Goal: Information Seeking & Learning: Learn about a topic

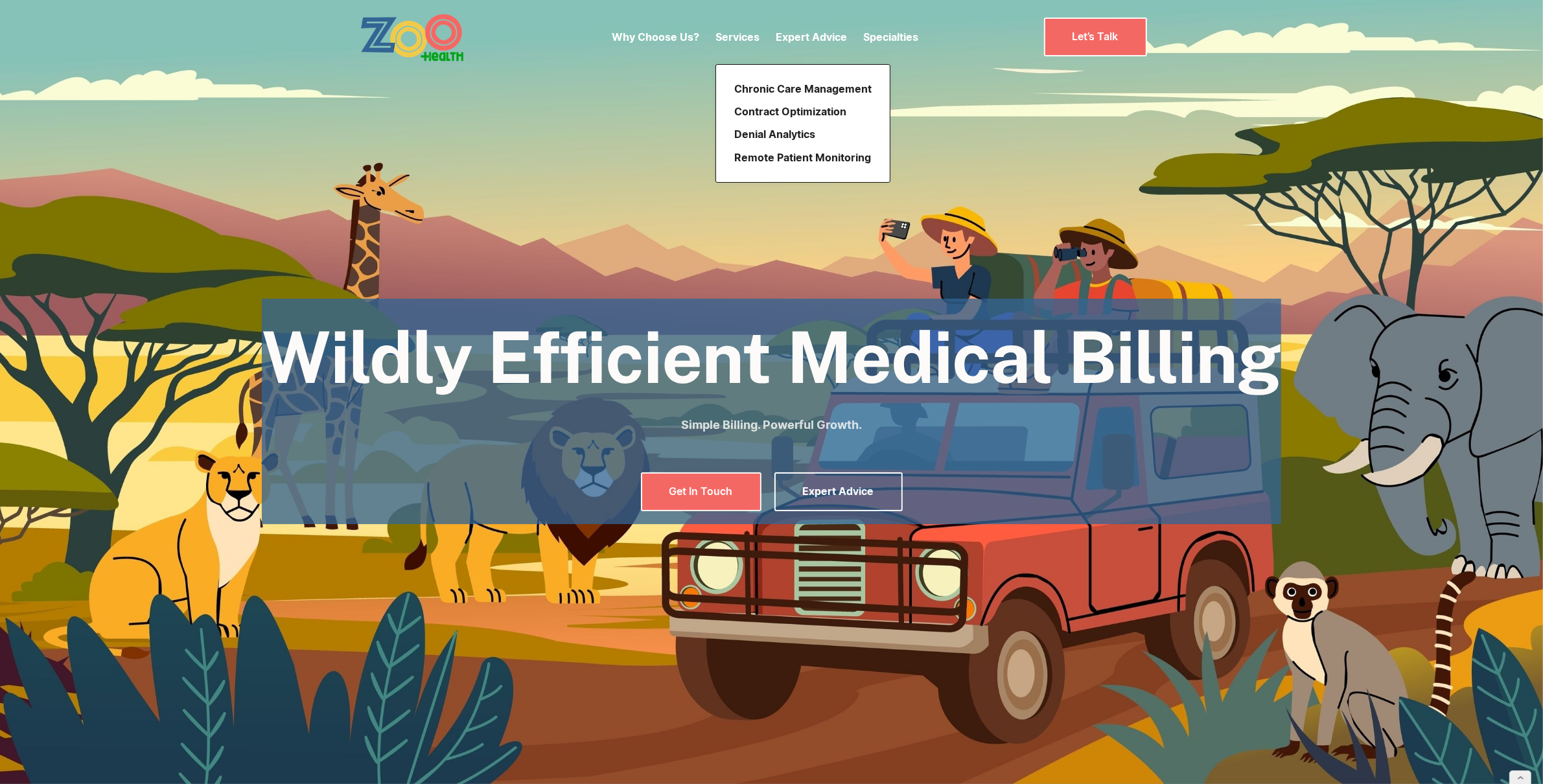
click at [745, 36] on p "Services" at bounding box center [737, 36] width 44 height 15
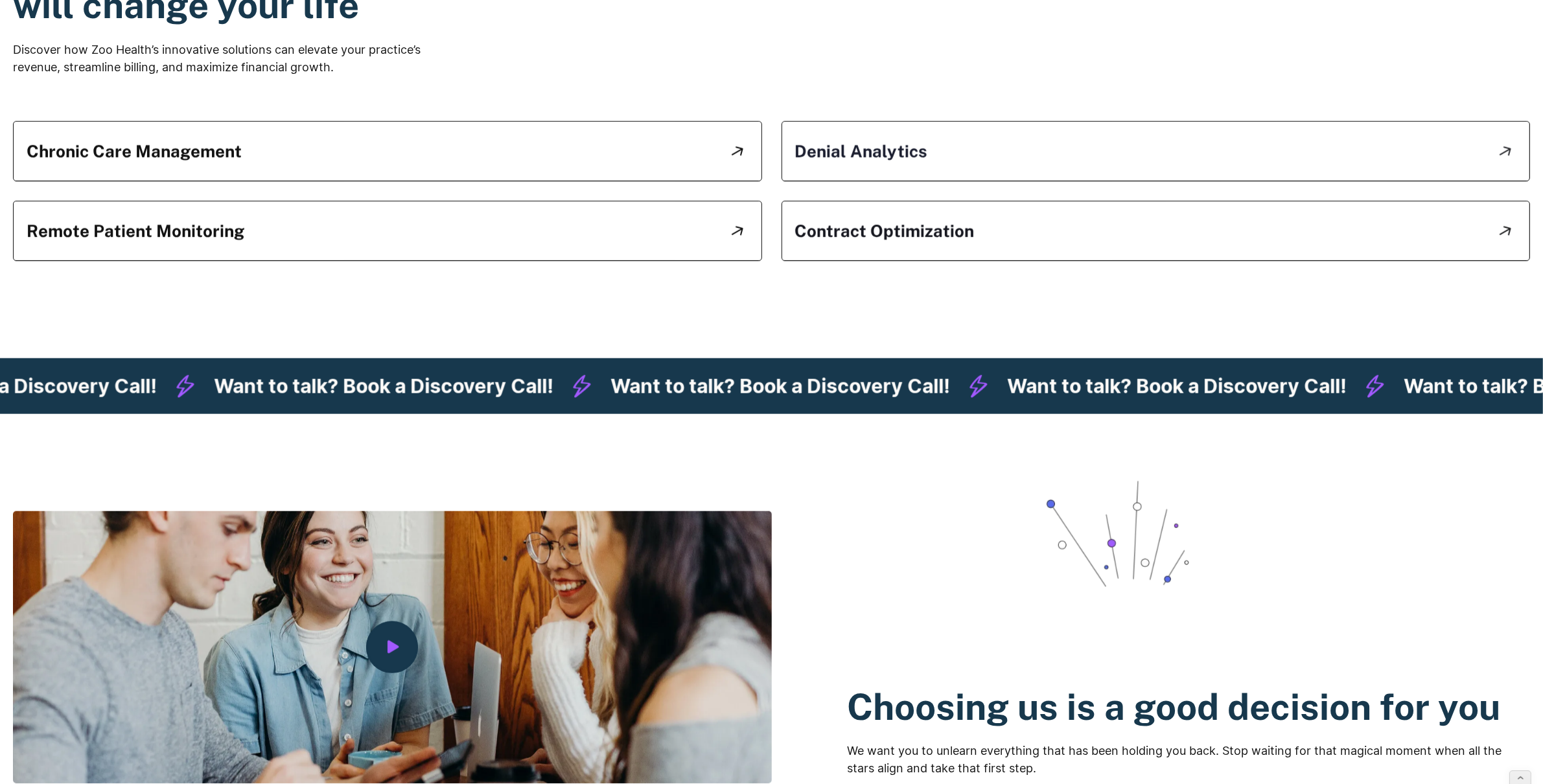
scroll to position [1584, 0]
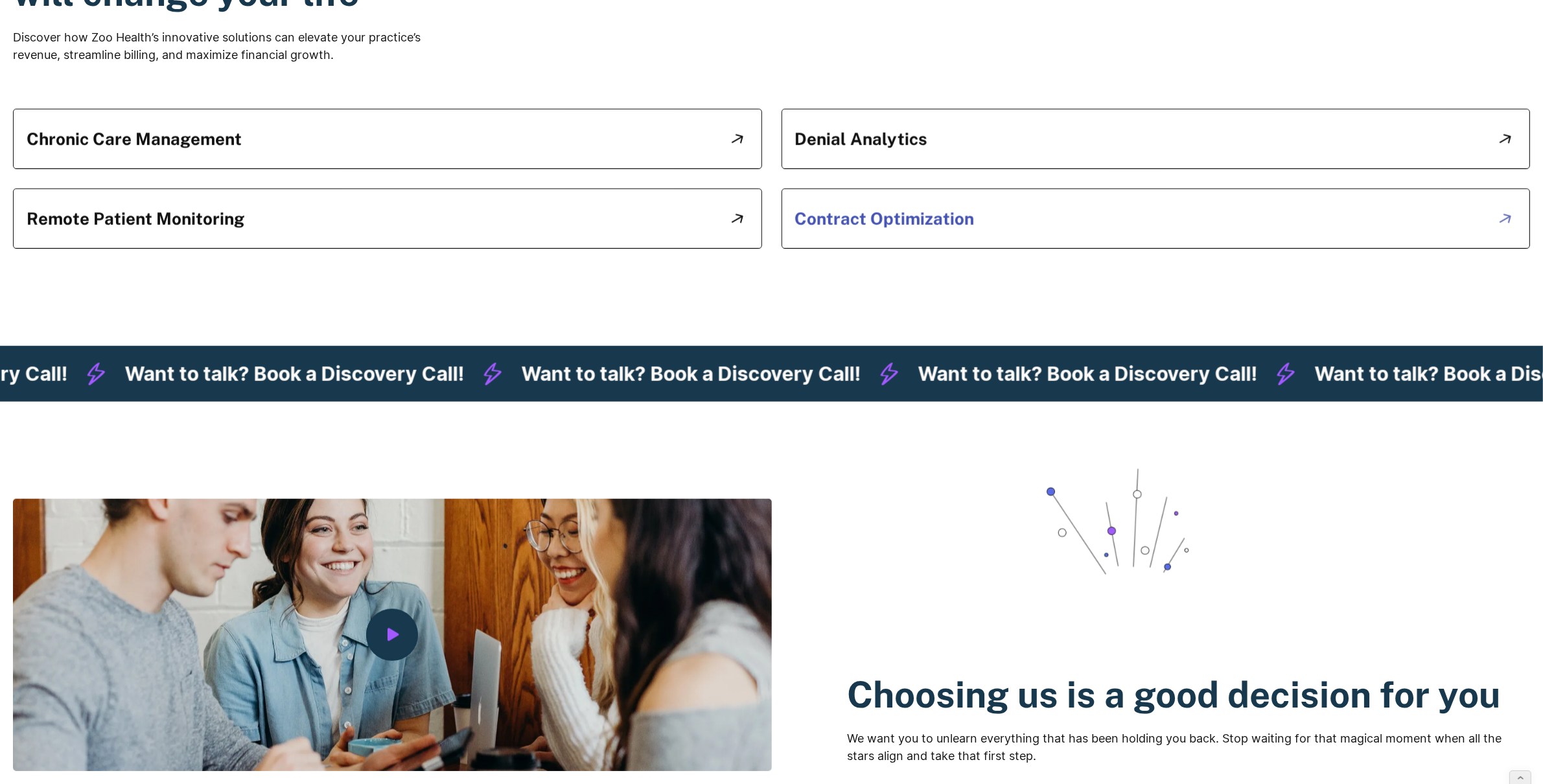
click at [893, 226] on h5 "Contract Optimization" at bounding box center [884, 219] width 179 height 20
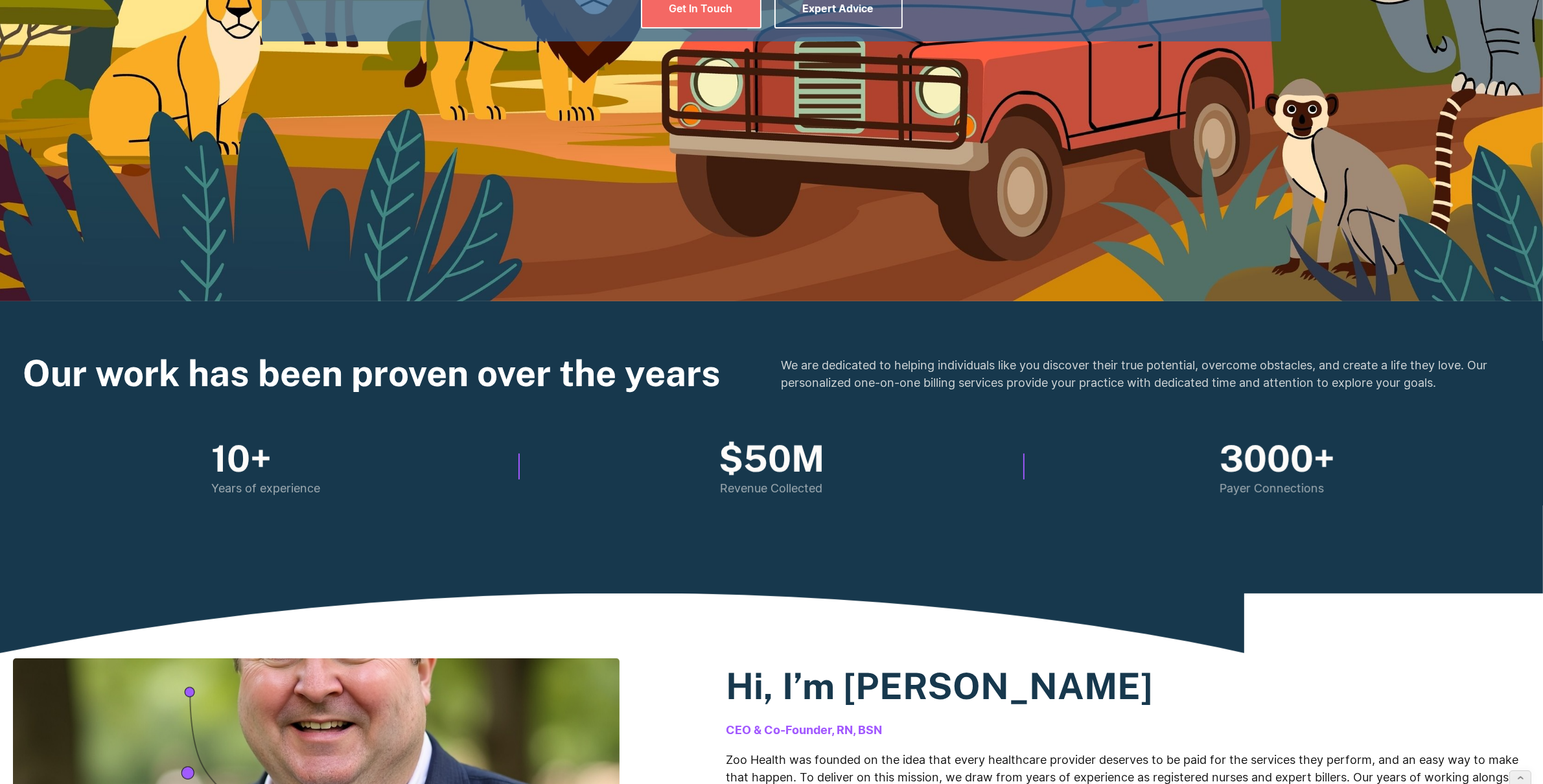
scroll to position [0, 0]
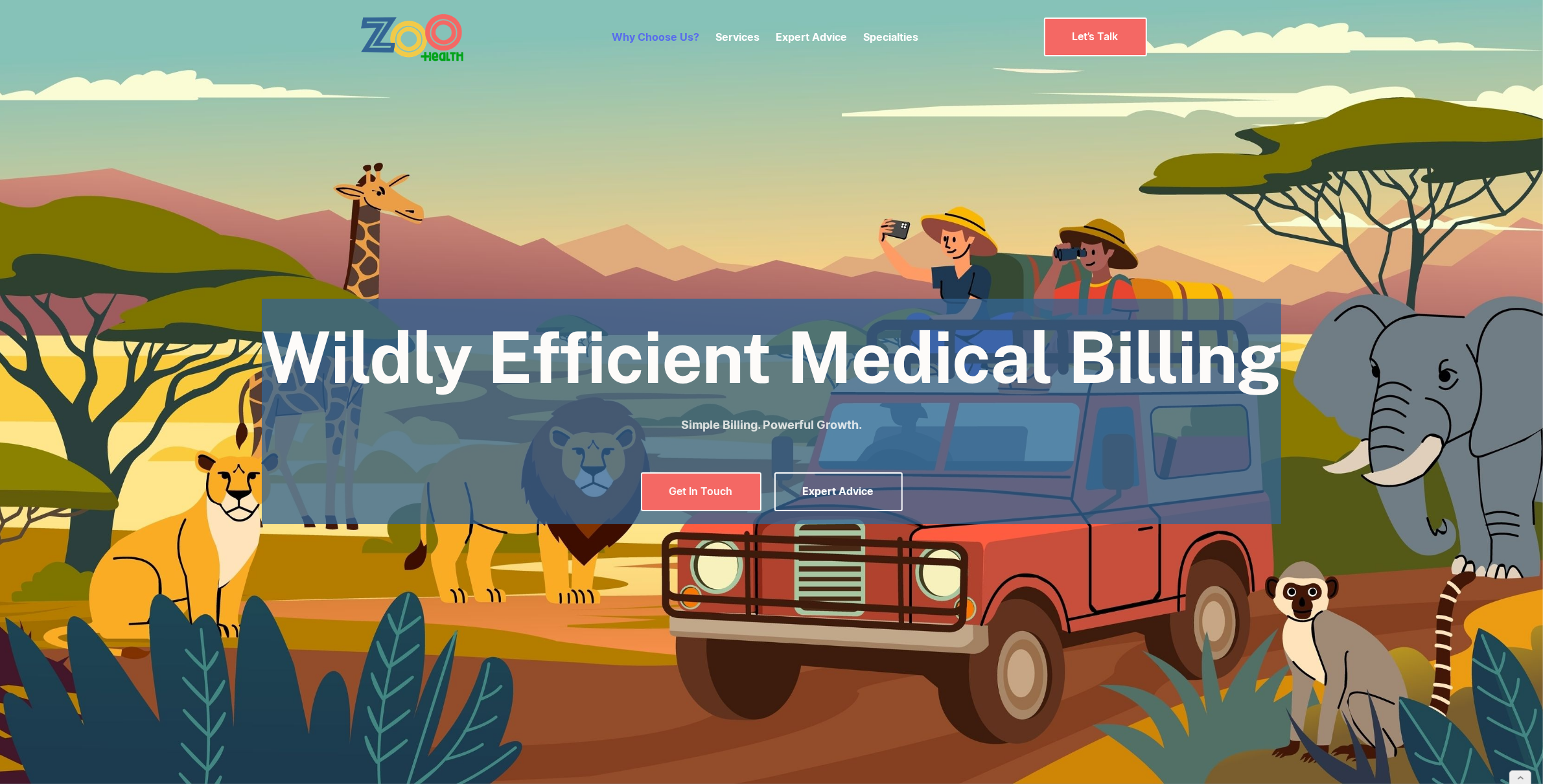
click at [683, 41] on link "Why Choose Us?" at bounding box center [656, 37] width 88 height 13
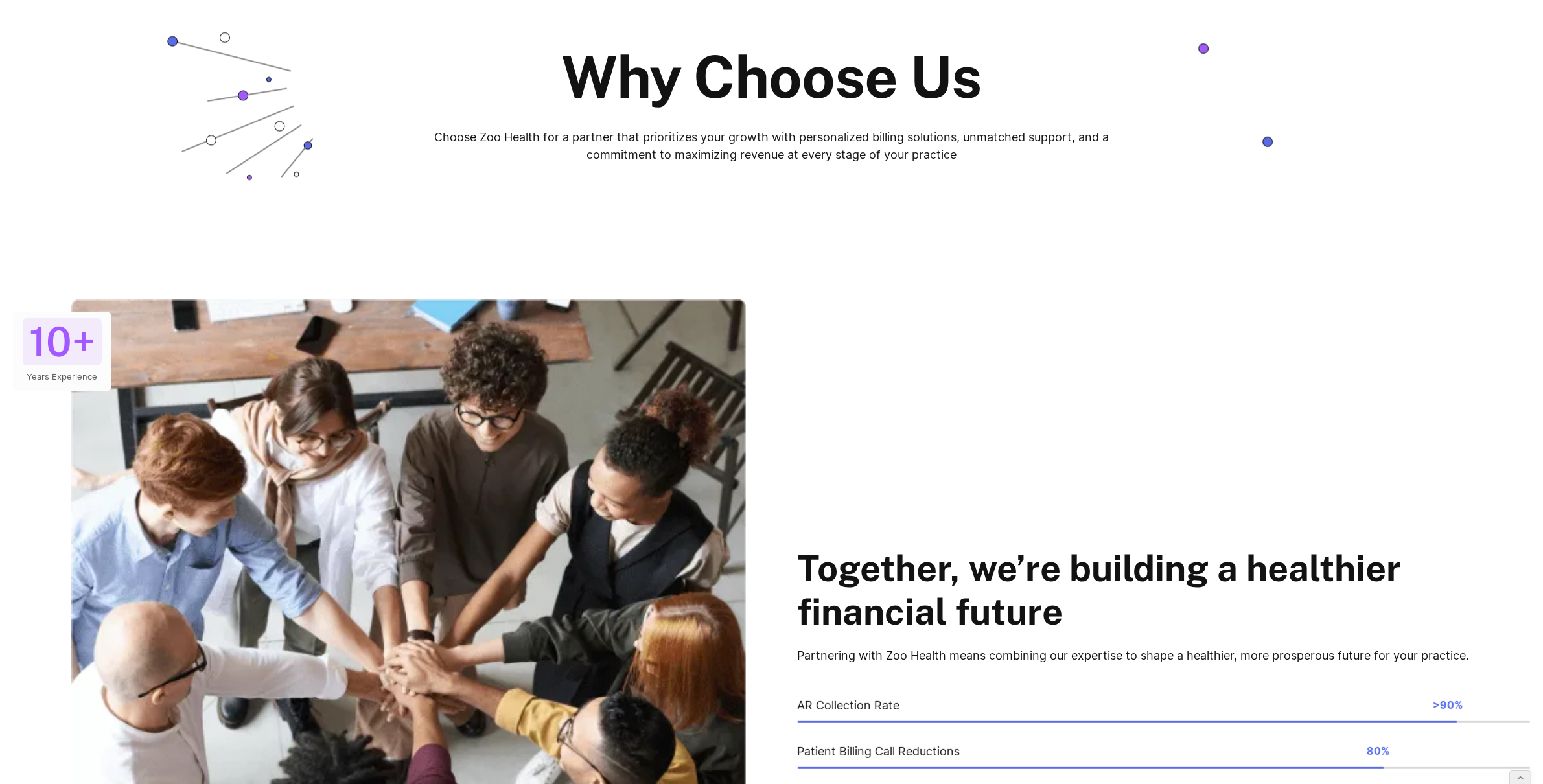
scroll to position [102, 0]
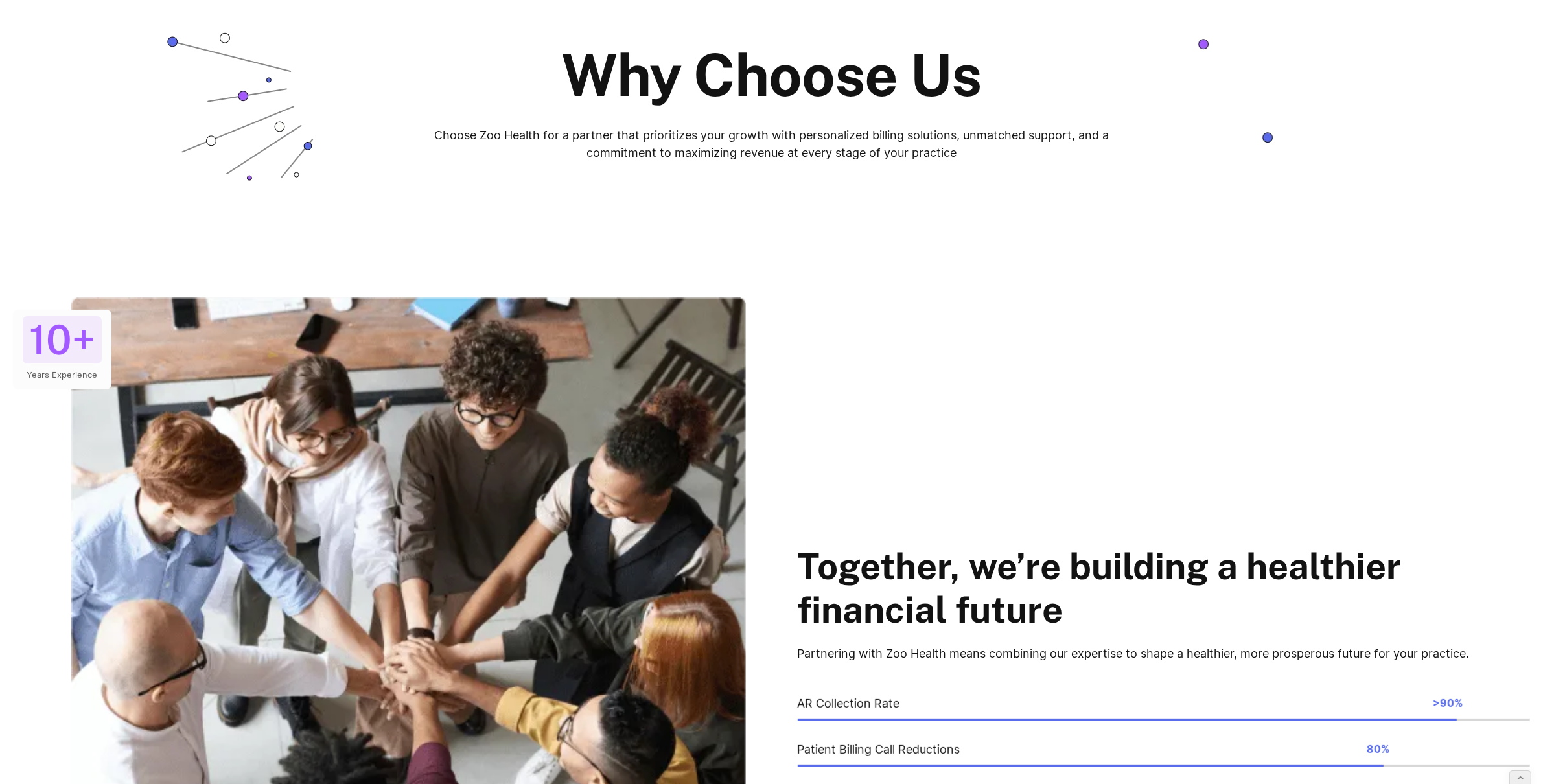
click at [1470, 651] on p "Partnering with Zoo Health means combining our expertise to shape a healthier, …" at bounding box center [1165, 653] width 733 height 17
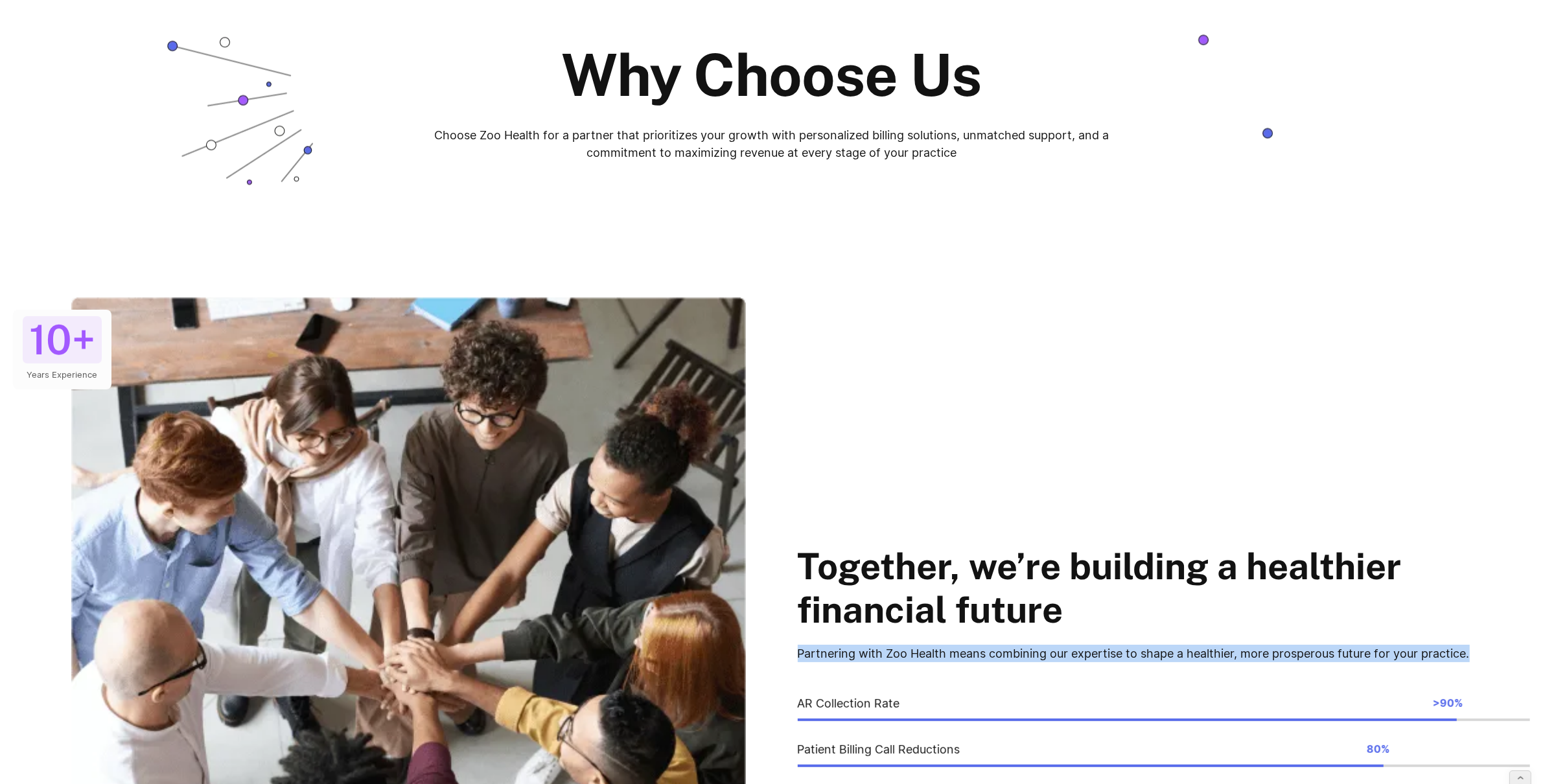
drag, startPoint x: 1480, startPoint y: 655, endPoint x: 796, endPoint y: 658, distance: 684.0
click at [796, 658] on div "10+ Years Experience Together, we’re building a healthier financial future Part…" at bounding box center [772, 685] width 1518 height 775
copy p "Partnering with Zoo Health means combining our expertise to shape a healthier, …"
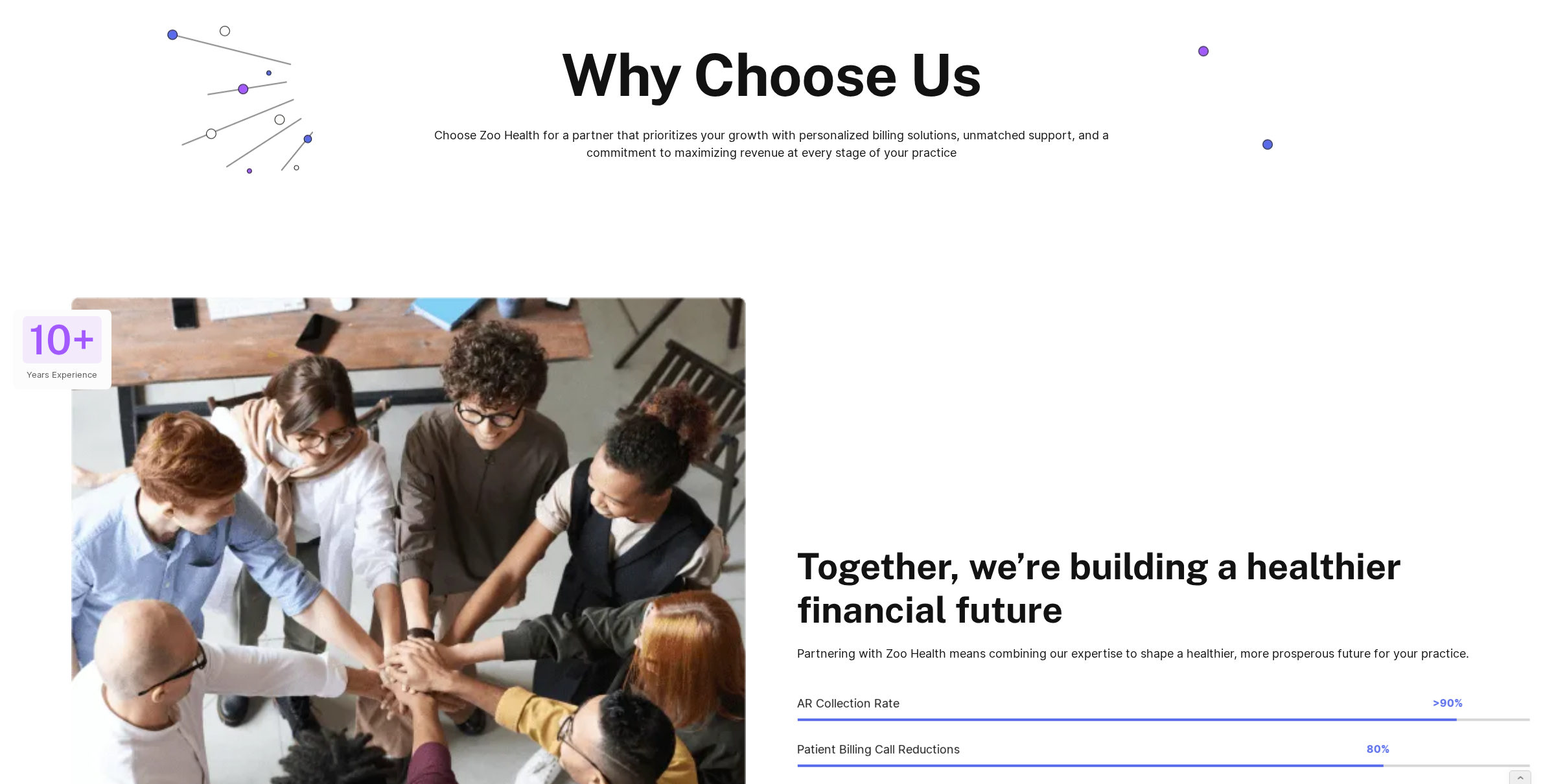
click at [854, 149] on p "Choose Zoo Health for a partner that prioritizes your growth with personalized …" at bounding box center [772, 144] width 719 height 35
click at [966, 152] on p "Choose Zoo Health for a partner that prioritizes your growth with personalized …" at bounding box center [772, 144] width 719 height 35
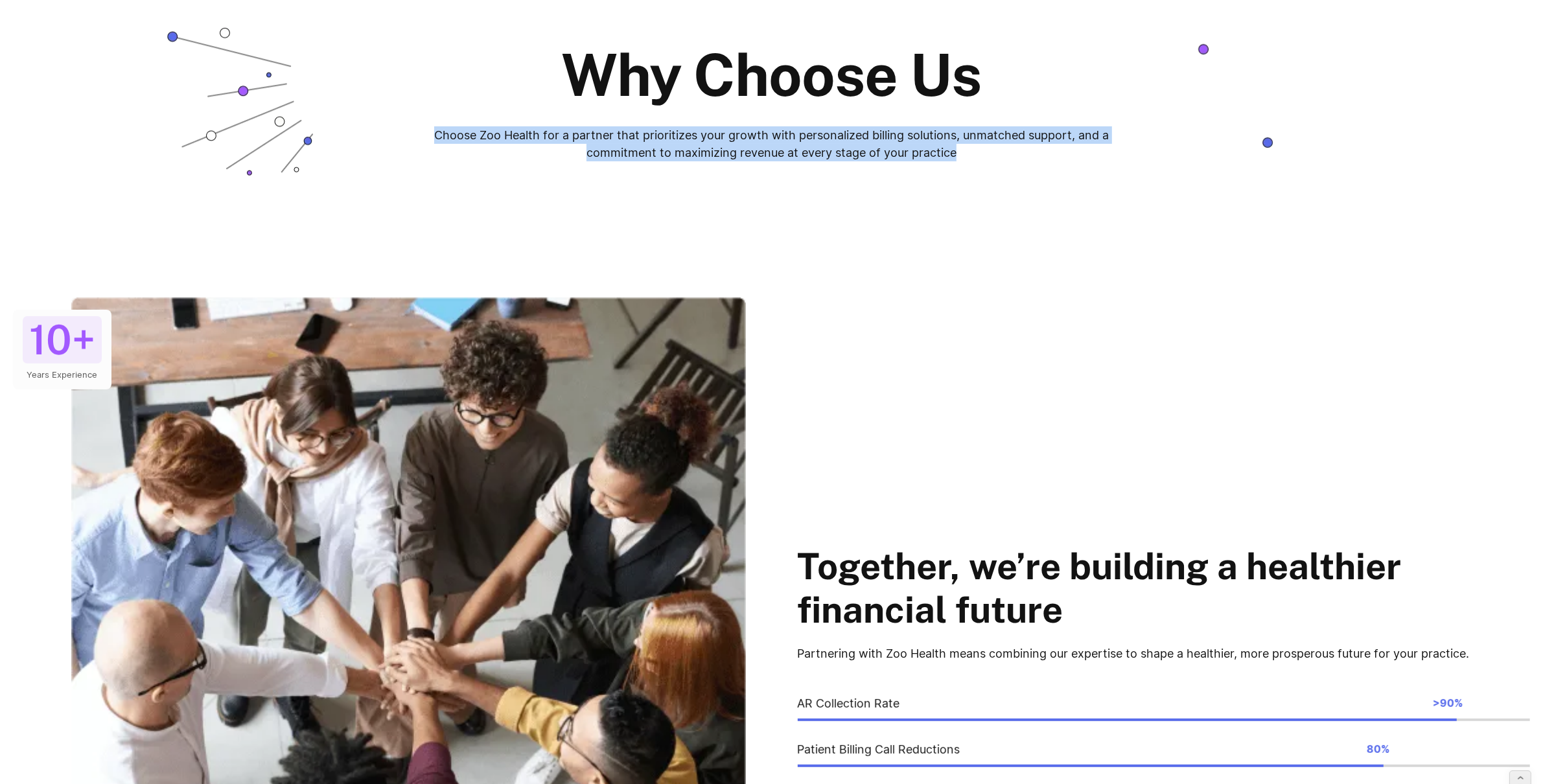
drag, startPoint x: 870, startPoint y: 148, endPoint x: 387, endPoint y: 131, distance: 483.3
click at [387, 131] on div "Why Choose Us Choose Zoo Health for a partner that prioritizes your growth with…" at bounding box center [771, 102] width 1027 height 131
copy p "Choose Zoo Health for a partner that prioritizes your growth with personalized …"
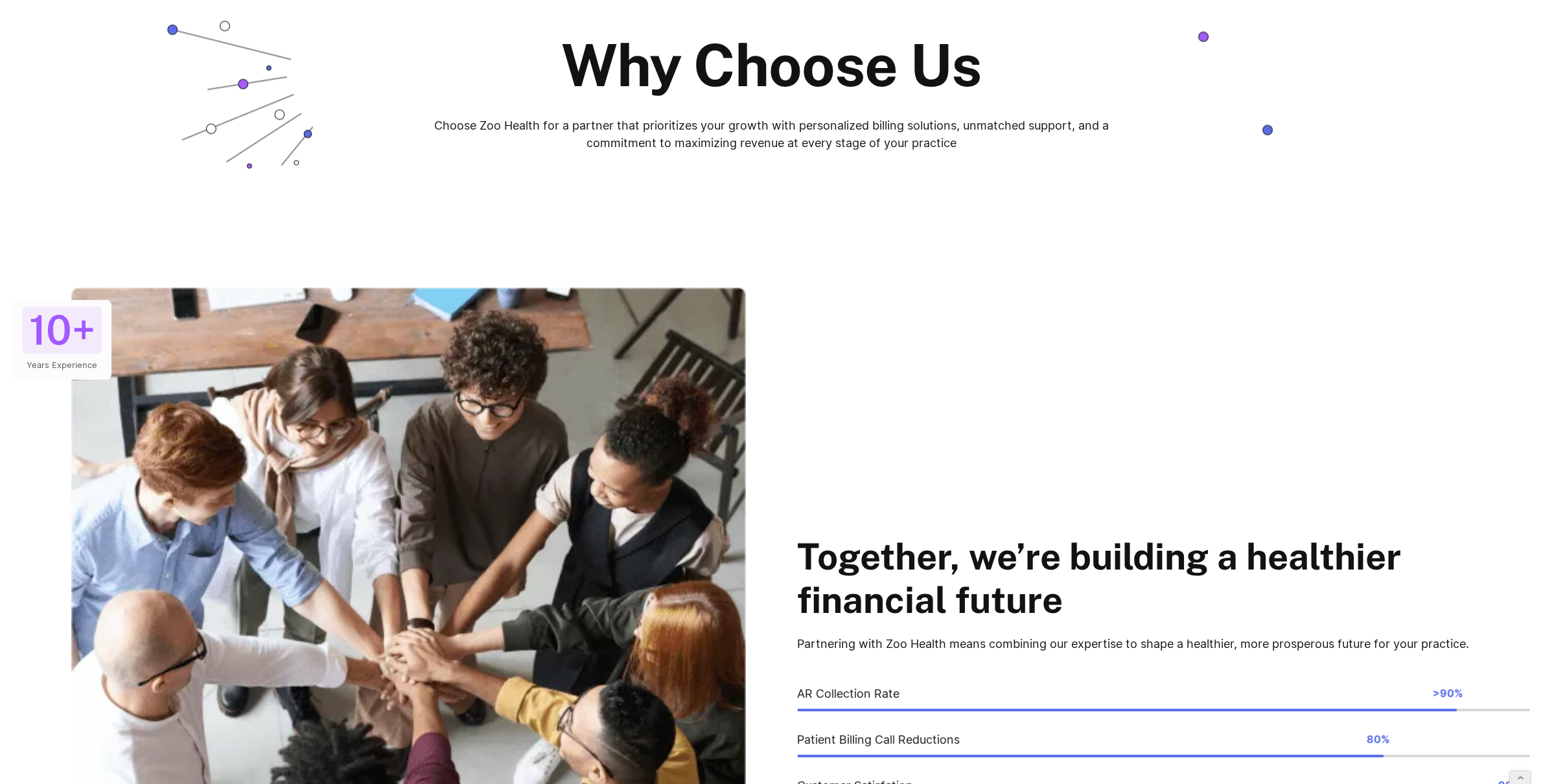
click at [1414, 637] on p "Partnering with Zoo Health means combining our expertise to shape a healthier, …" at bounding box center [1165, 644] width 733 height 17
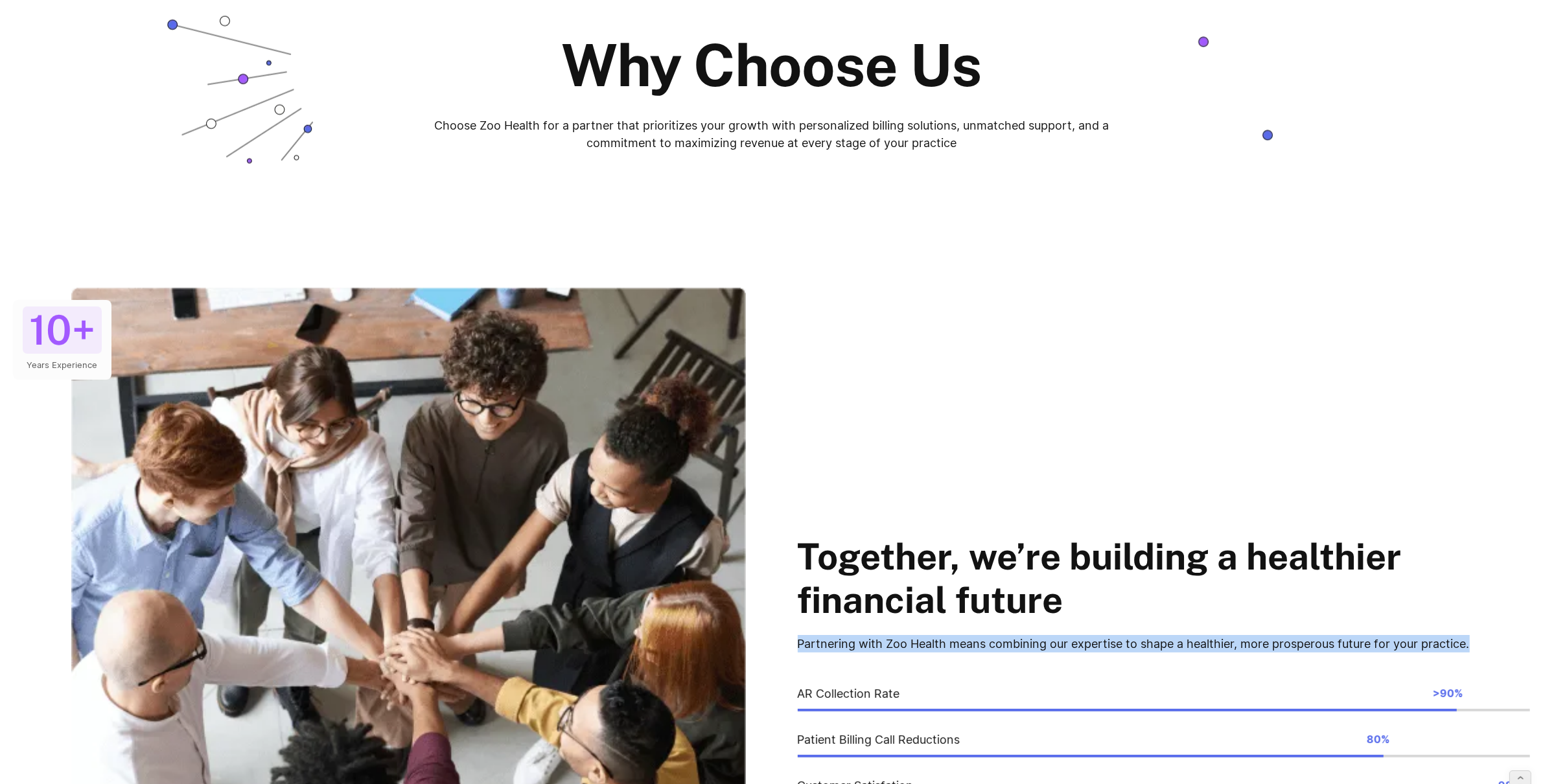
drag, startPoint x: 1482, startPoint y: 636, endPoint x: 799, endPoint y: 641, distance: 683.0
click at [799, 641] on p "Partnering with Zoo Health means combining our expertise to shape a healthier, …" at bounding box center [1165, 644] width 733 height 17
copy p "Partnering with Zoo Health means combining our expertise to shape a healthier, …"
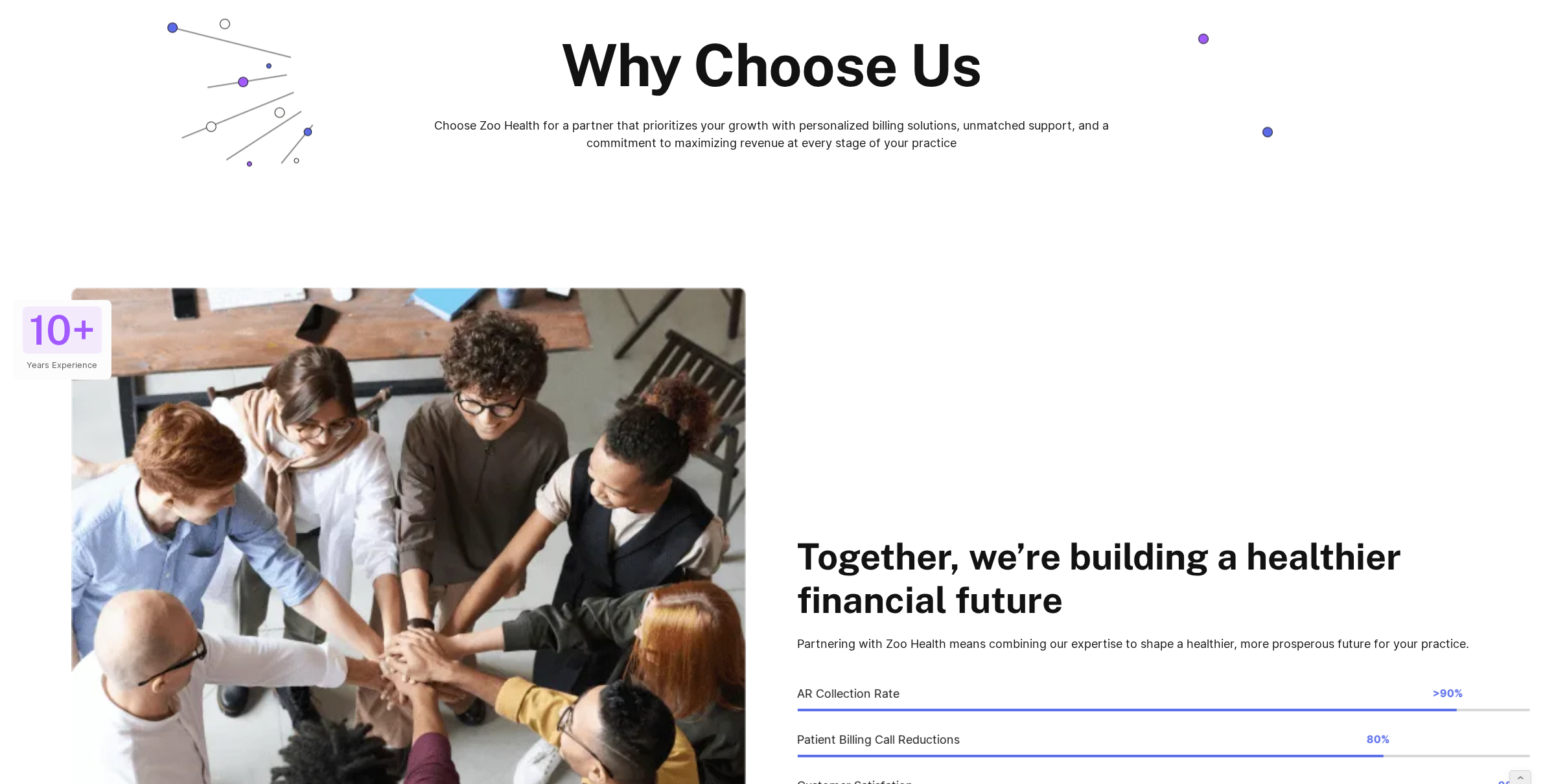
click at [1139, 579] on h2 "Together, we’re building a healthier financial future" at bounding box center [1165, 579] width 733 height 87
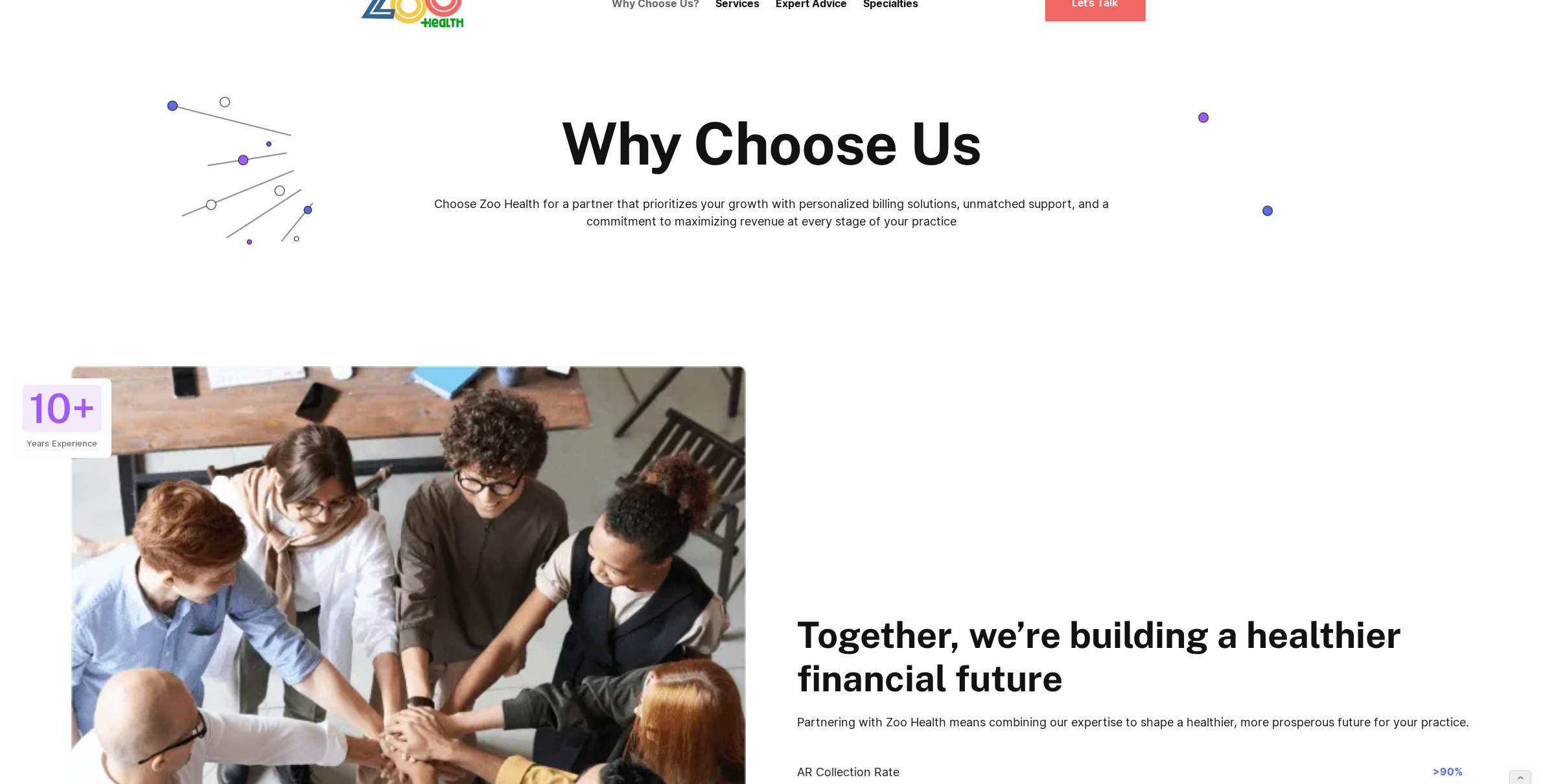
scroll to position [44, 0]
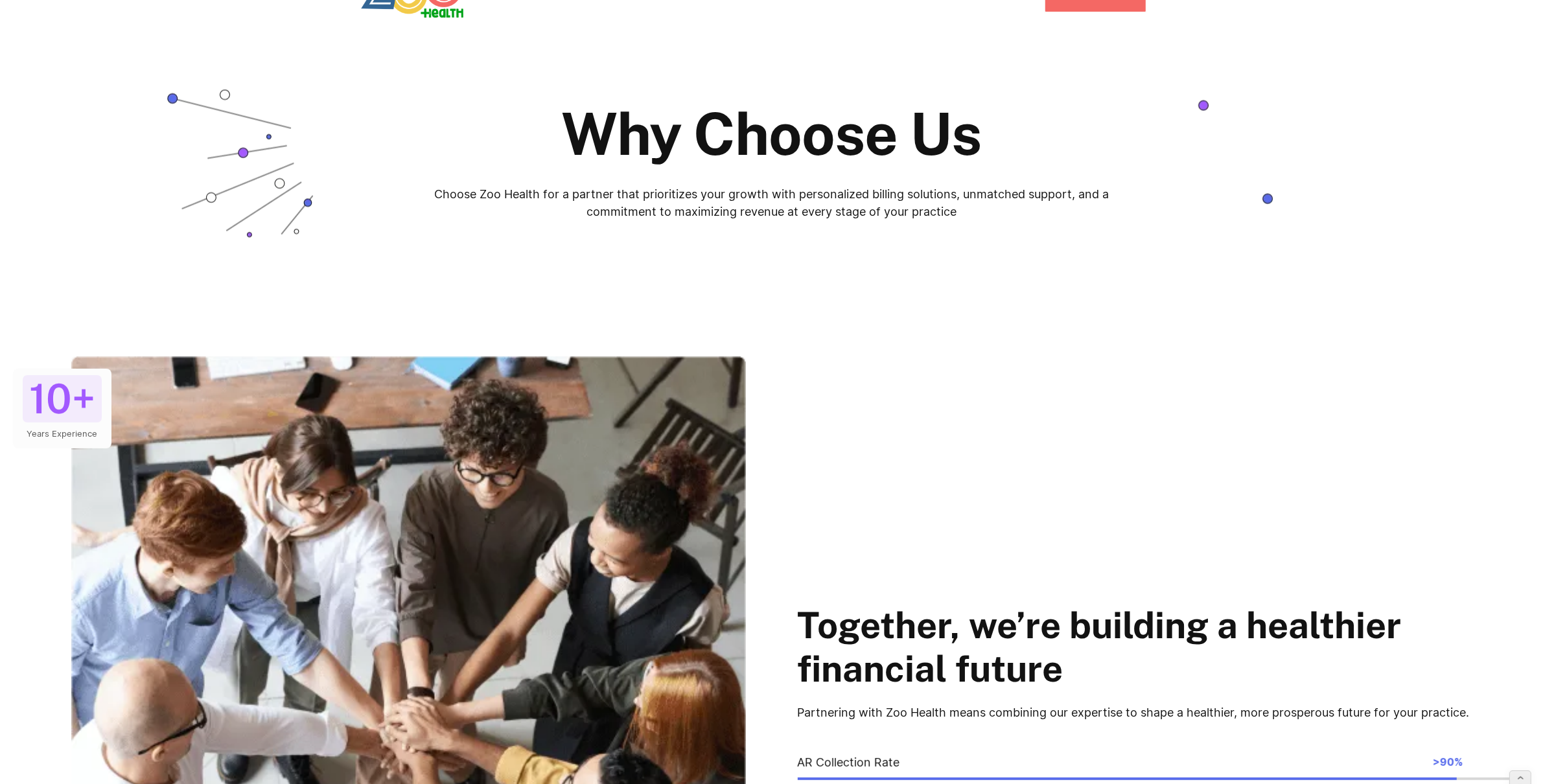
click at [820, 711] on p "Partnering with Zoo Health means combining our expertise to shape a healthier, …" at bounding box center [1165, 712] width 733 height 17
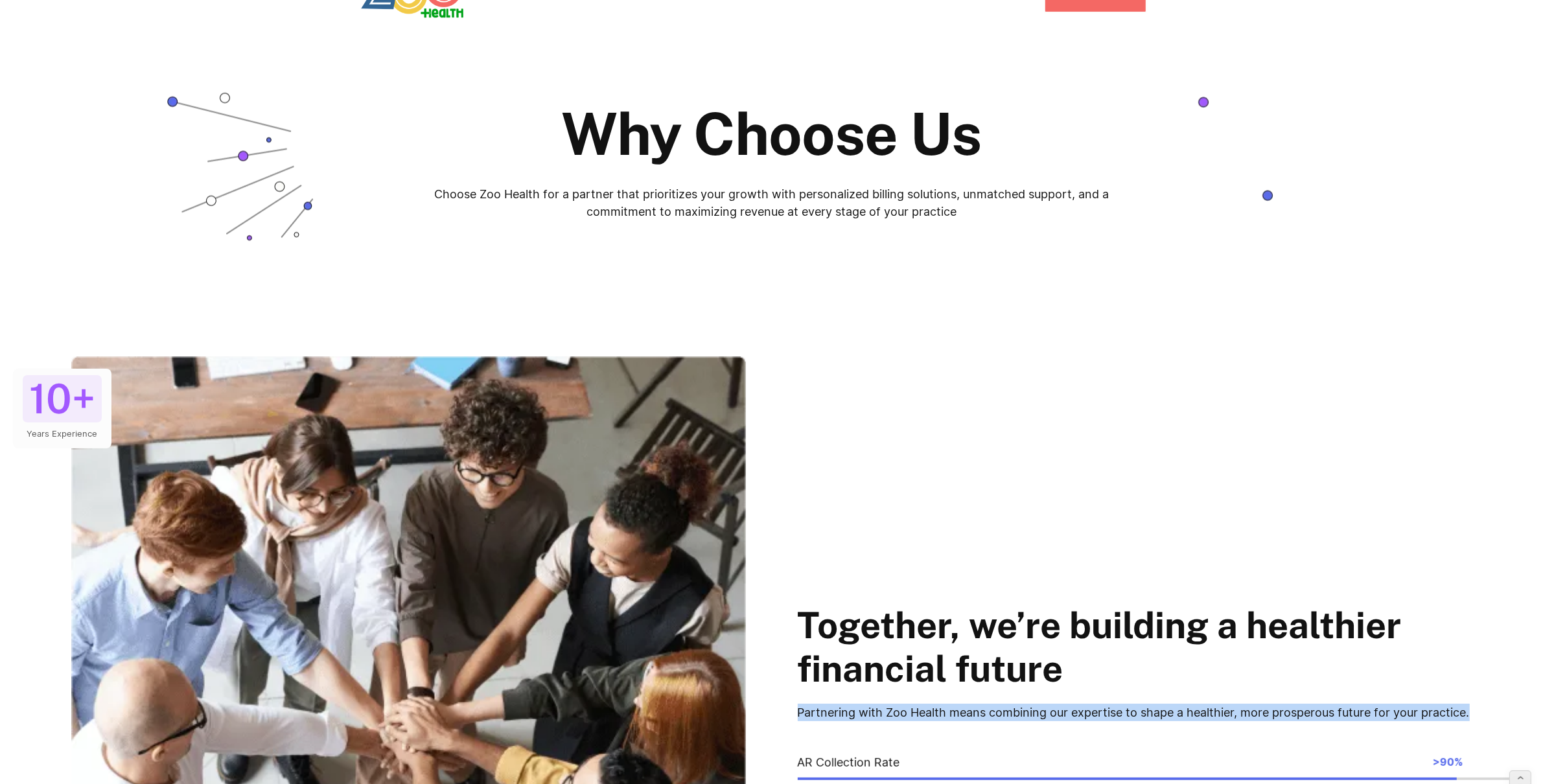
click at [1465, 710] on p "Partnering with Zoo Health means combining our expertise to shape a healthier, …" at bounding box center [1165, 712] width 733 height 17
copy p "Partnering with Zoo Health means combining our expertise to shape a healthier, …"
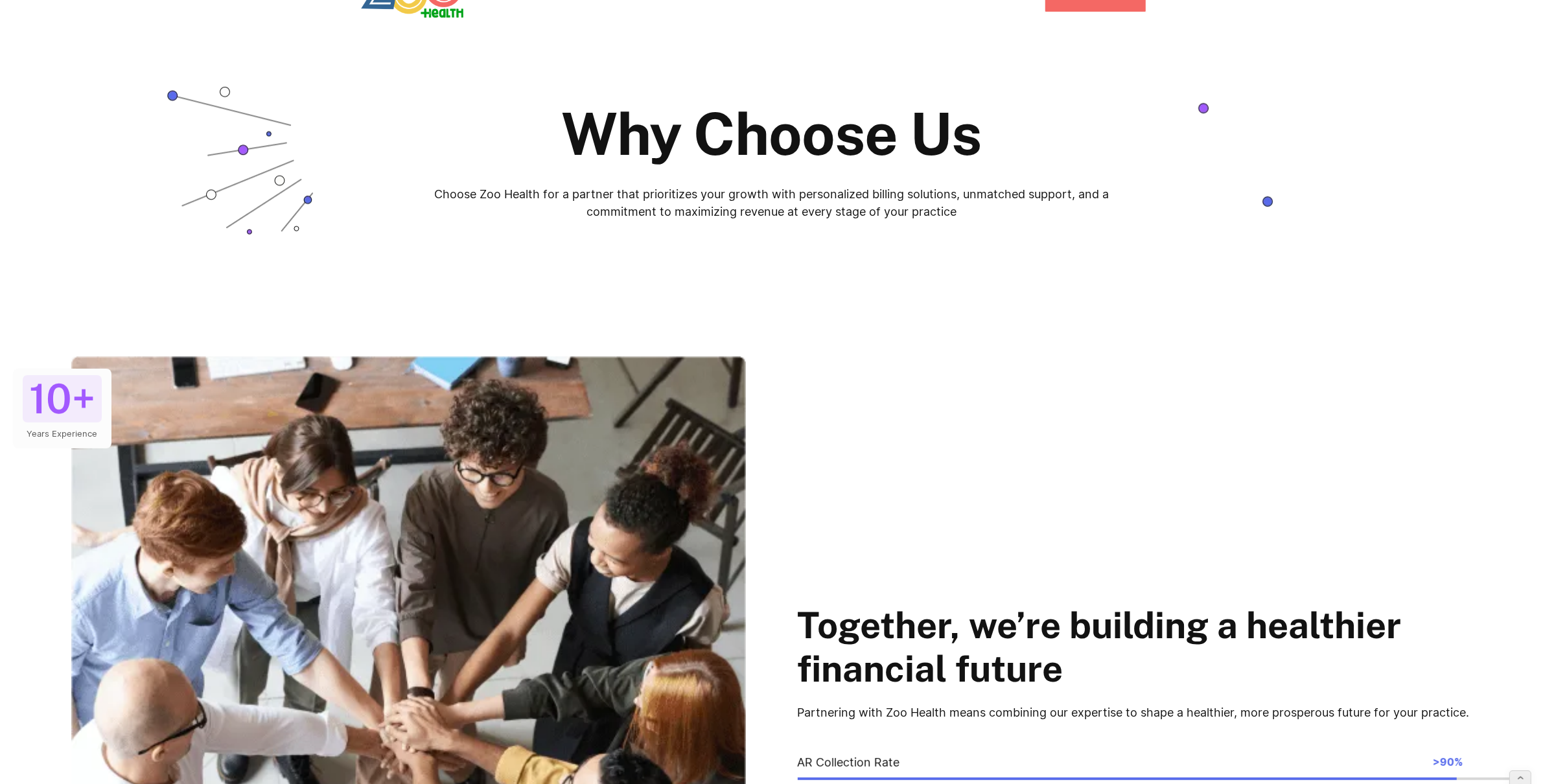
click at [1011, 480] on div "10+ Years Experience Together, we’re building a healthier financial future Part…" at bounding box center [772, 744] width 1518 height 775
click at [860, 192] on p "Choose Zoo Health for a partner that prioritizes your growth with personalized …" at bounding box center [772, 203] width 719 height 35
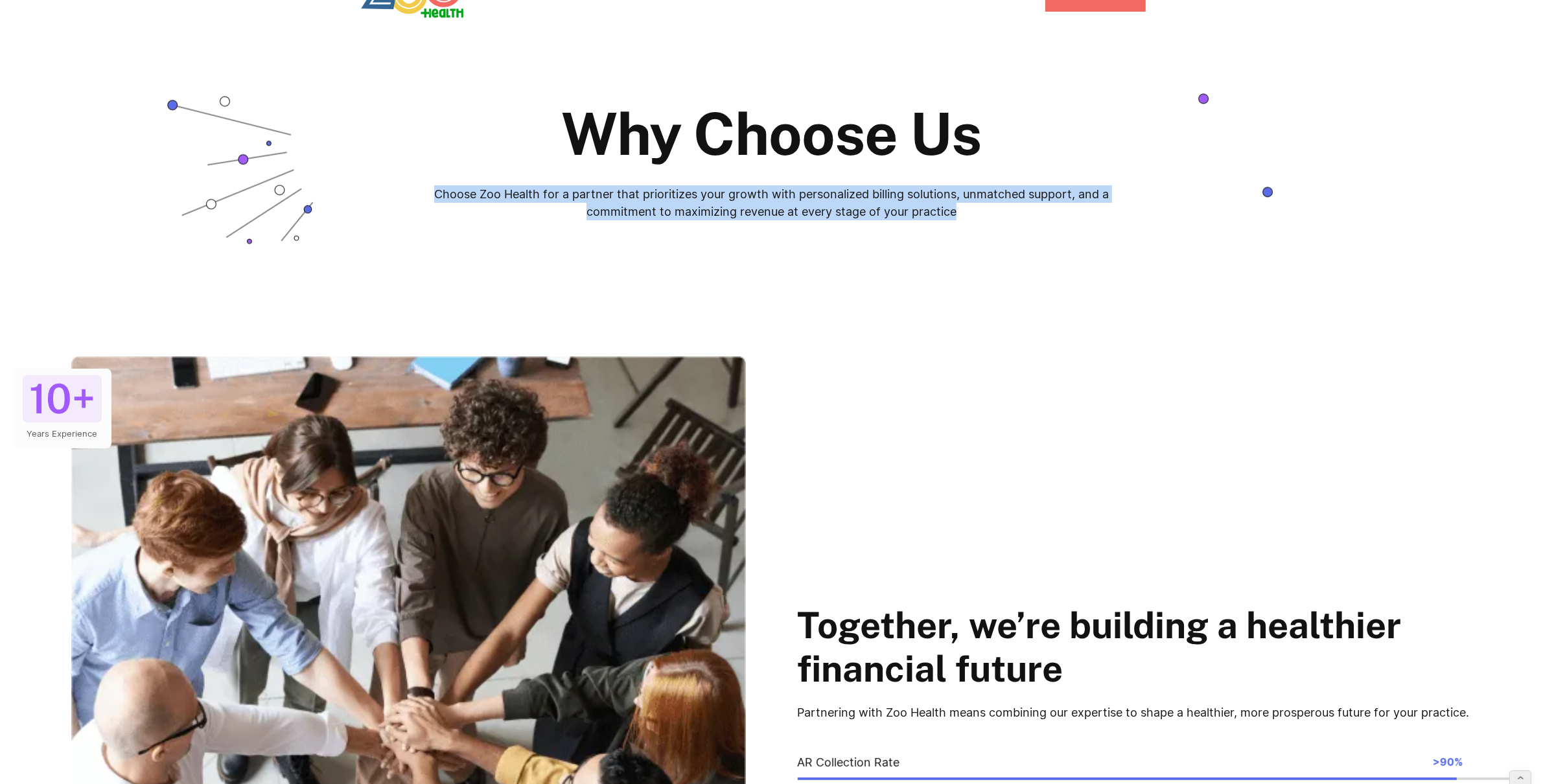
drag, startPoint x: 988, startPoint y: 208, endPoint x: 427, endPoint y: 192, distance: 561.2
click at [427, 192] on p "Choose Zoo Health for a partner that prioritizes your growth with personalized …" at bounding box center [772, 203] width 719 height 35
copy p "Choose Zoo Health for a partner that prioritizes your growth with personalized …"
click at [576, 202] on p "Choose Zoo Health for a partner that prioritizes your growth with personalized …" at bounding box center [772, 203] width 719 height 35
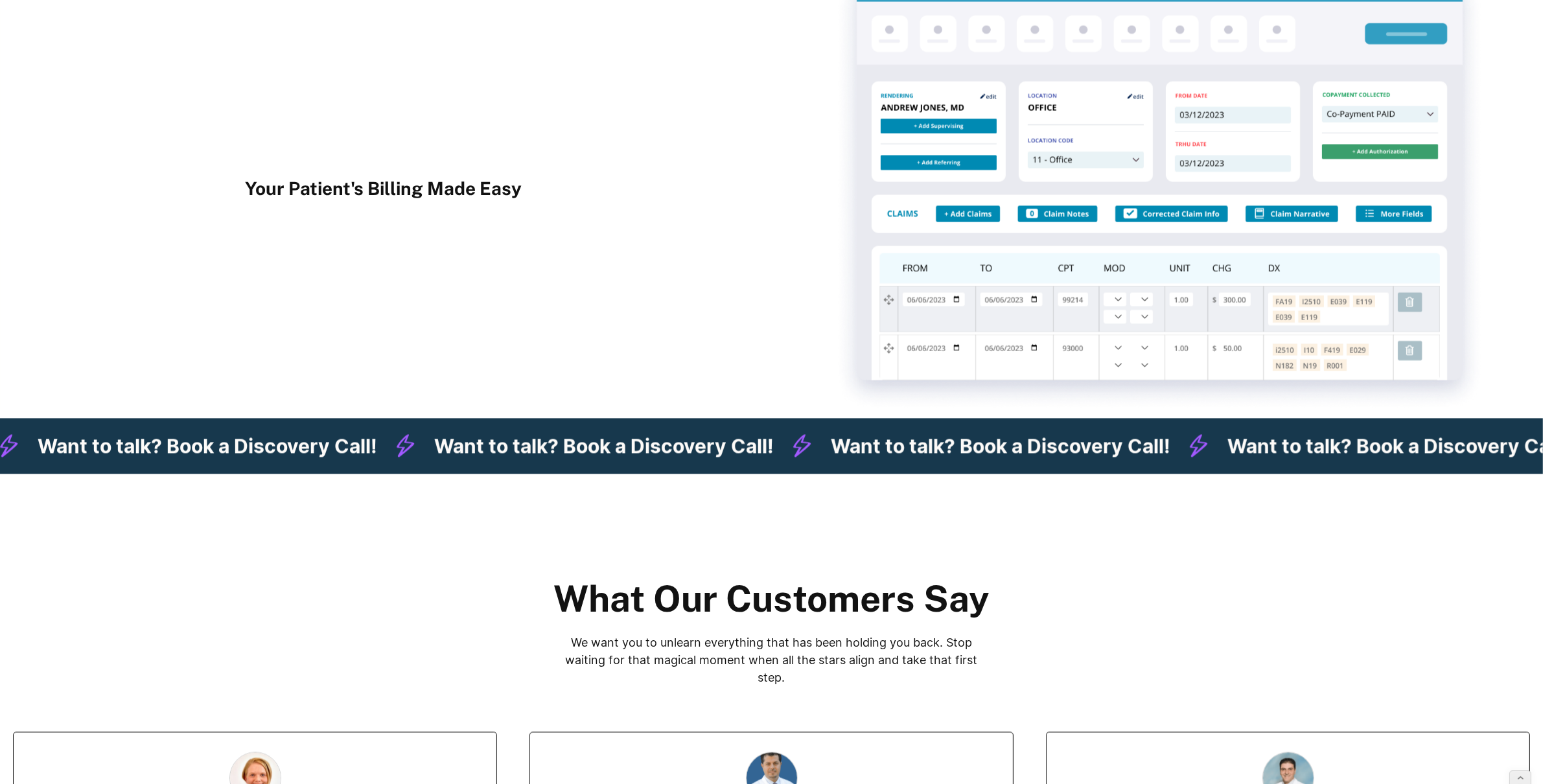
scroll to position [2972, 0]
click at [976, 502] on div "What Our Customers Say We want you to unlearn everything that has been holding …" at bounding box center [771, 724] width 1543 height 500
click at [969, 536] on div "What Our Customers Say We want you to unlearn everything that has been holding …" at bounding box center [771, 724] width 1543 height 500
